Goal: Navigation & Orientation: Find specific page/section

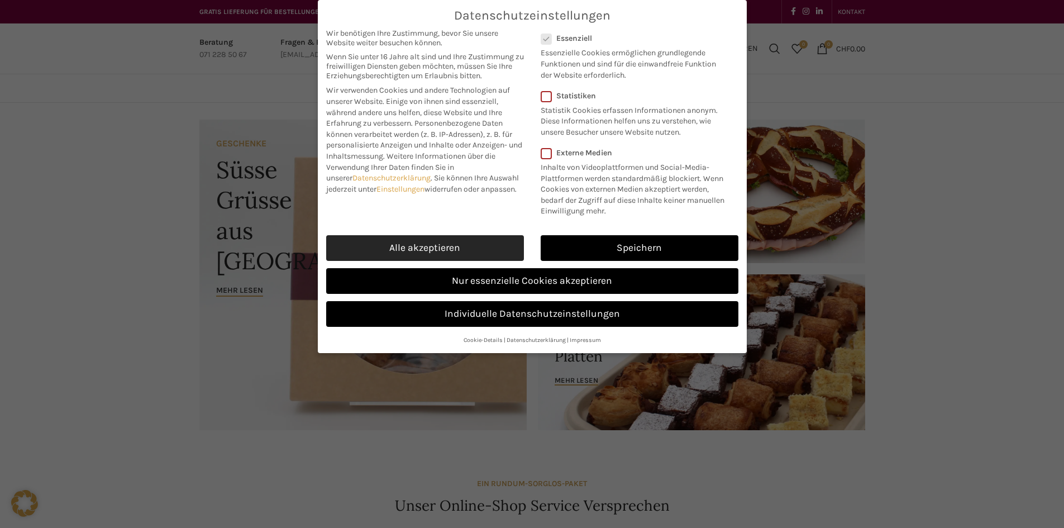
click at [490, 241] on link "Alle akzeptieren" at bounding box center [425, 248] width 198 height 26
checkbox input "true"
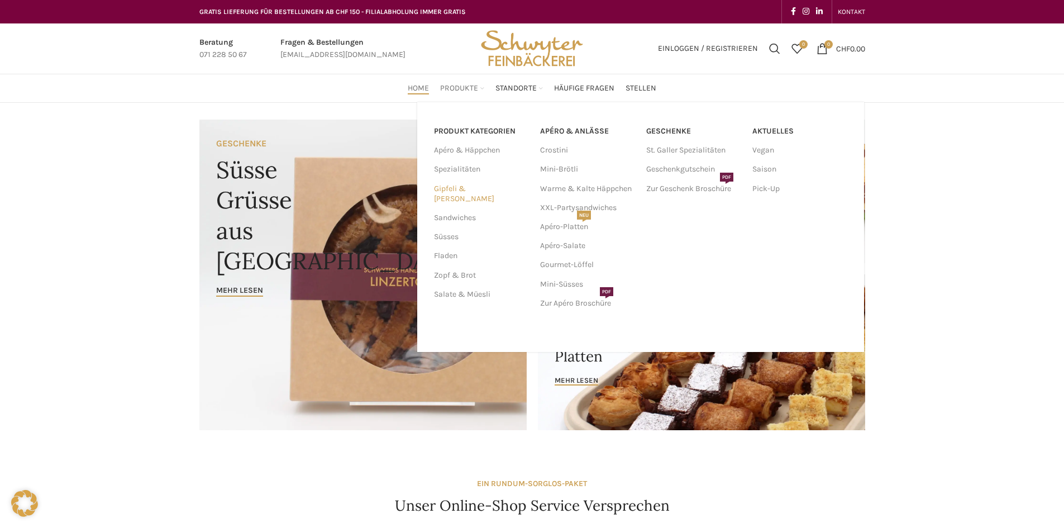
click at [479, 189] on link "Gipfeli & [PERSON_NAME]" at bounding box center [480, 193] width 93 height 29
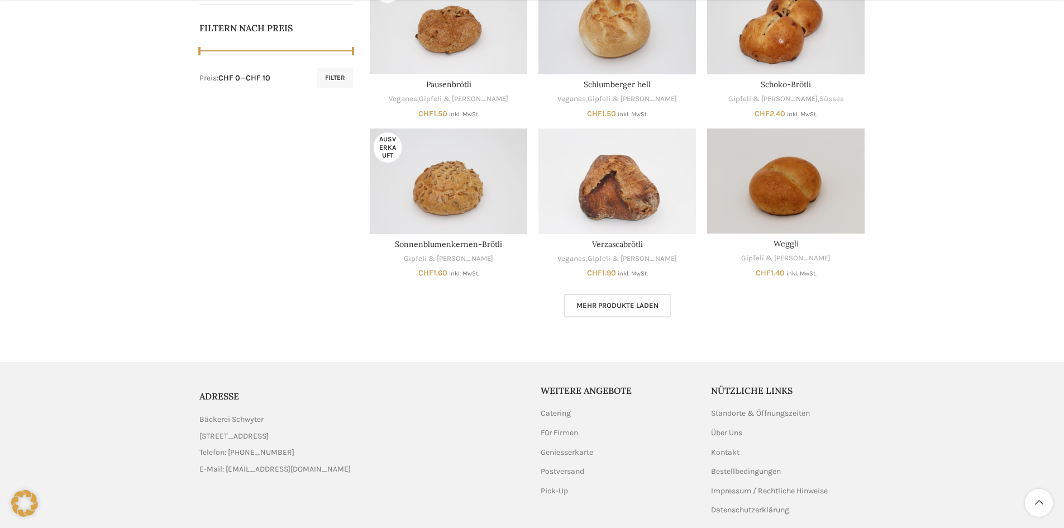
scroll to position [559, 0]
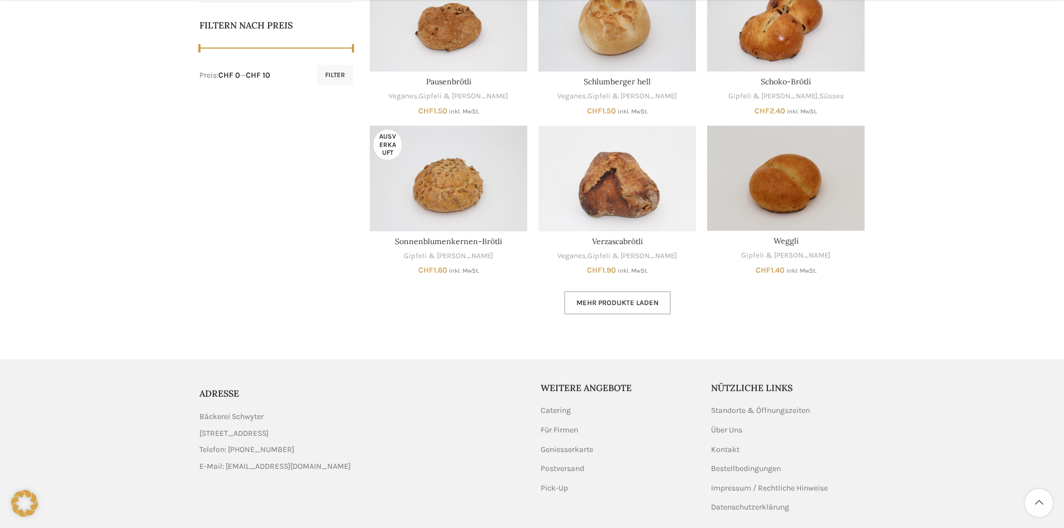
click at [647, 304] on span "Mehr Produkte laden" at bounding box center [617, 302] width 82 height 9
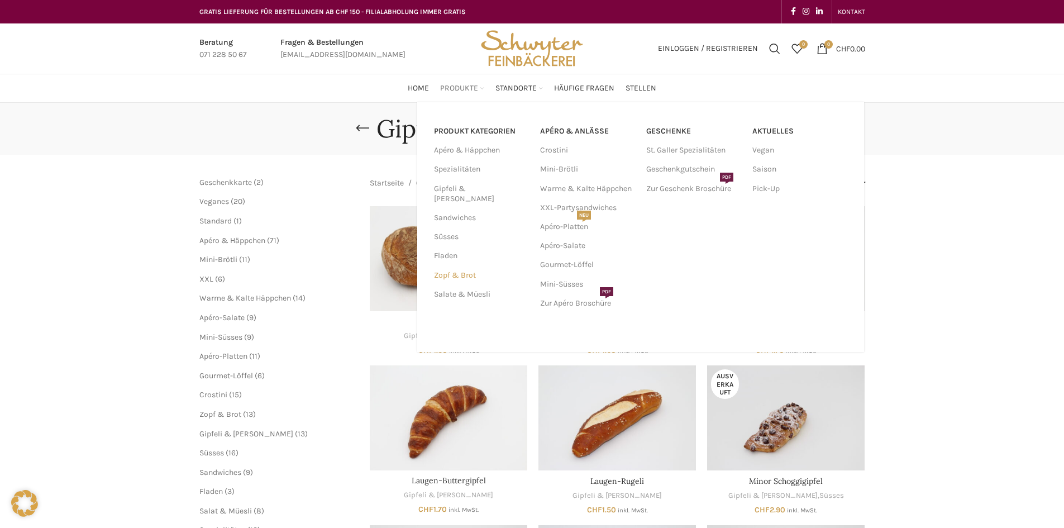
click at [465, 266] on link "Zopf & Brot" at bounding box center [480, 275] width 93 height 19
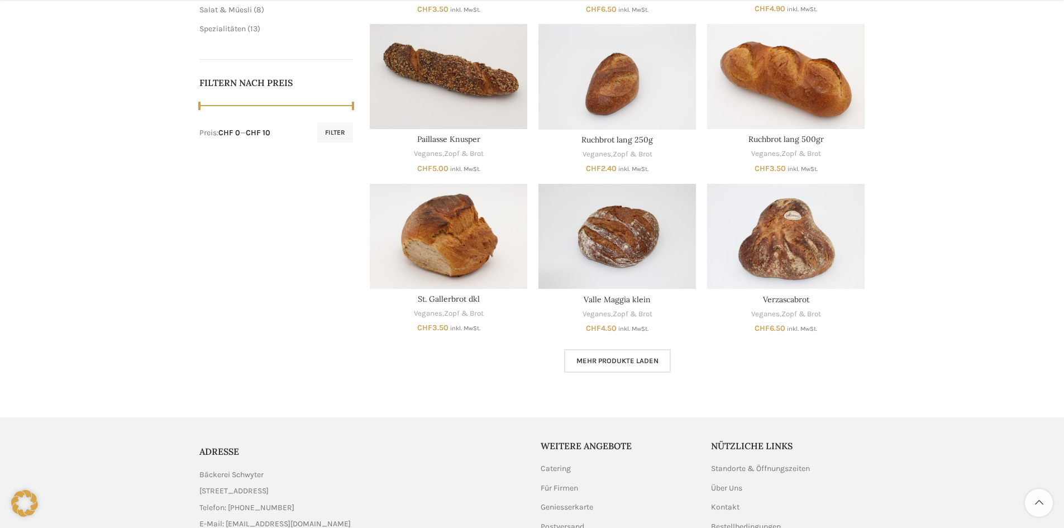
scroll to position [602, 0]
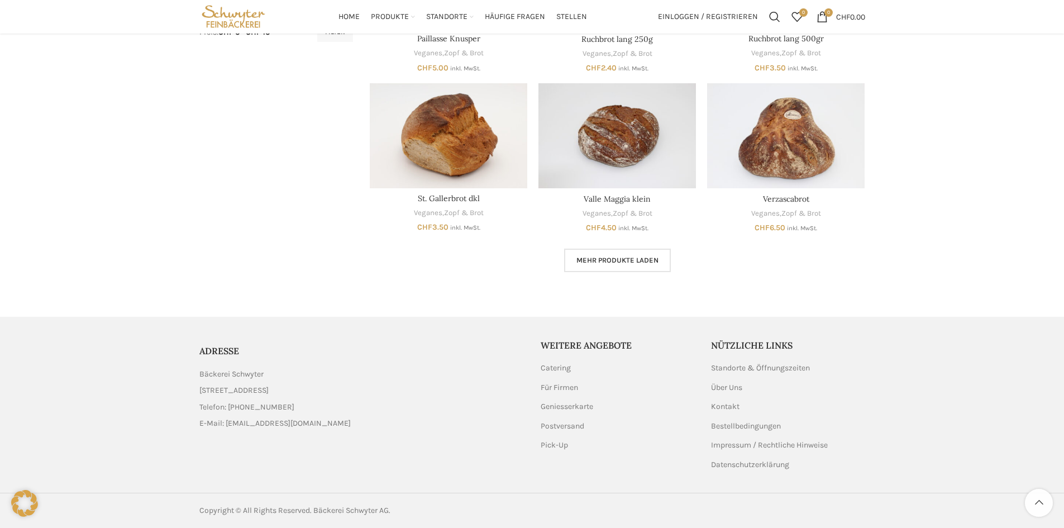
click at [651, 265] on link "Mehr Produkte laden" at bounding box center [617, 260] width 107 height 23
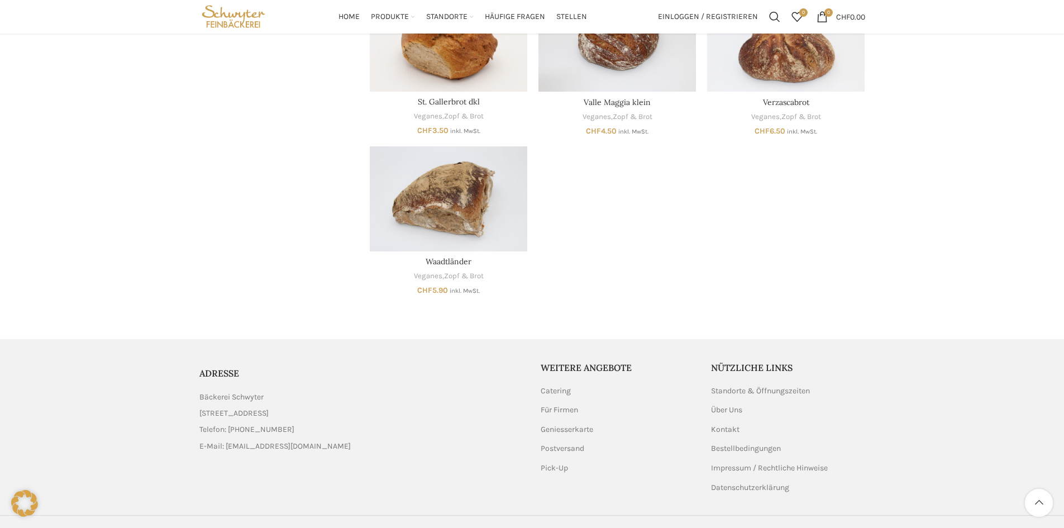
scroll to position [721, 0]
